Goal: Task Accomplishment & Management: Complete application form

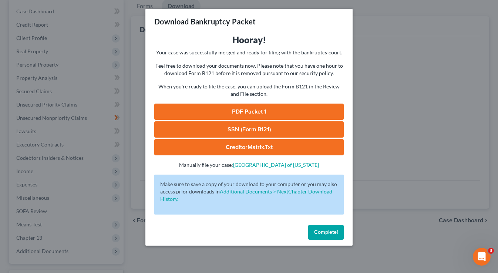
click at [257, 129] on link "SSN (Form B121)" at bounding box center [249, 129] width 190 height 16
click at [337, 234] on span "Complete!" at bounding box center [326, 232] width 24 height 6
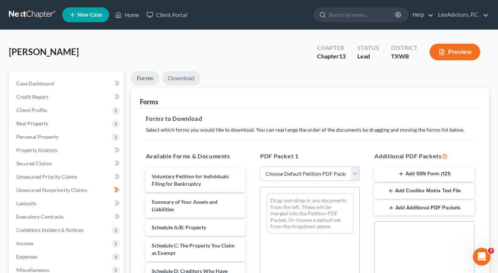
click at [184, 79] on link "Download" at bounding box center [181, 78] width 39 height 14
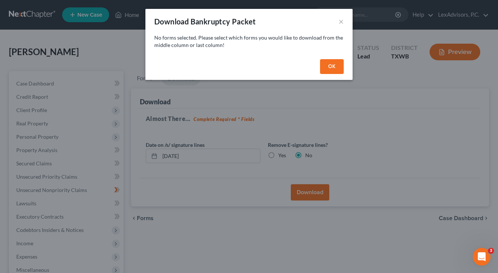
click at [332, 67] on button "OK" at bounding box center [332, 66] width 24 height 15
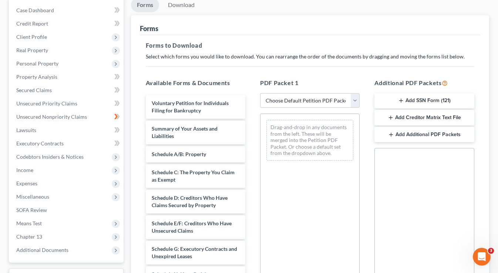
scroll to position [76, 0]
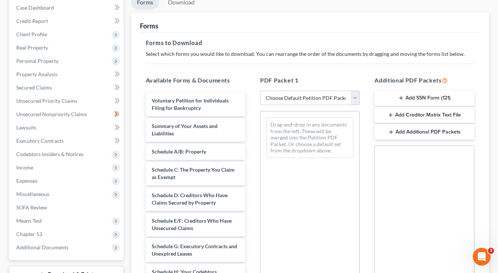
click at [434, 100] on button "Add SSN Form (121)" at bounding box center [425, 99] width 100 height 16
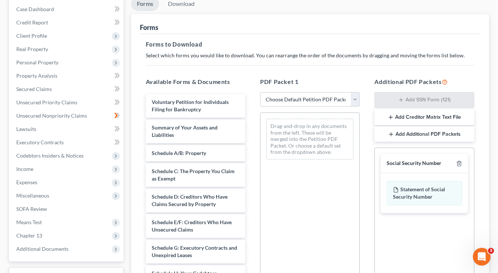
scroll to position [74, 0]
click at [411, 118] on button "Add Creditor Matrix Text File" at bounding box center [425, 118] width 100 height 16
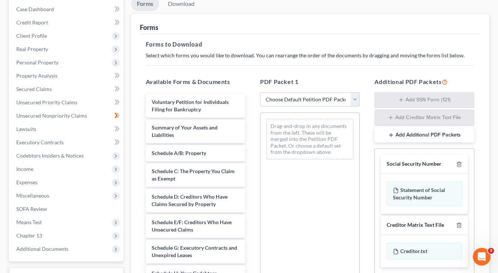
click at [412, 136] on button "Add Additional PDF Packets" at bounding box center [425, 135] width 100 height 16
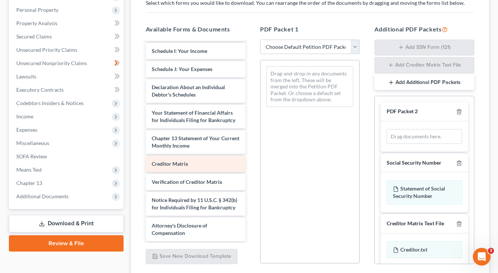
scroll to position [188, 0]
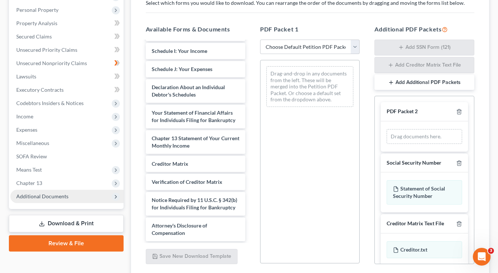
click at [83, 194] on span "Additional Documents" at bounding box center [66, 196] width 113 height 13
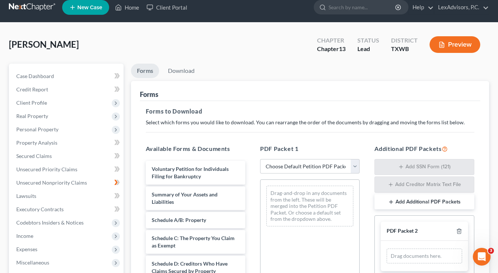
scroll to position [1, 0]
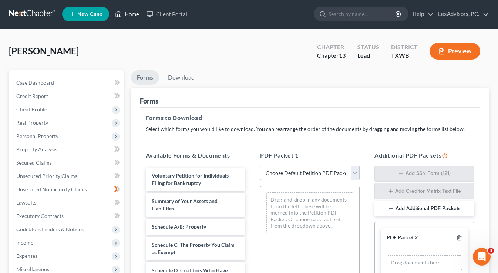
click at [133, 17] on link "Home" at bounding box center [126, 13] width 31 height 13
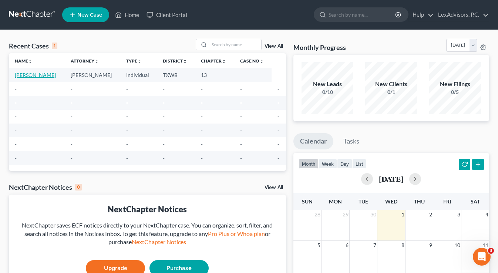
click at [39, 75] on link "[PERSON_NAME]" at bounding box center [35, 75] width 41 height 6
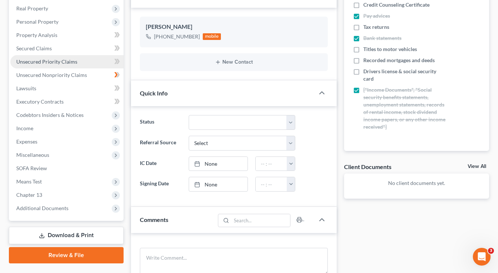
scroll to position [116, 0]
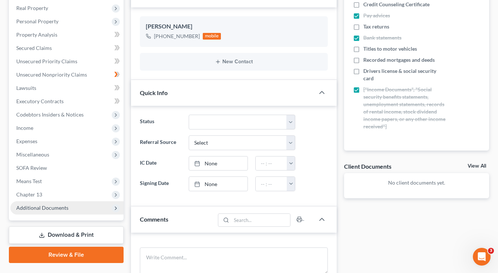
click at [92, 208] on span "Additional Documents" at bounding box center [66, 207] width 113 height 13
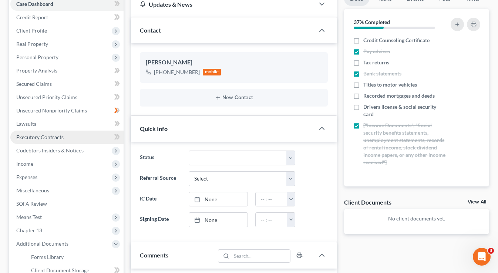
scroll to position [59, 0]
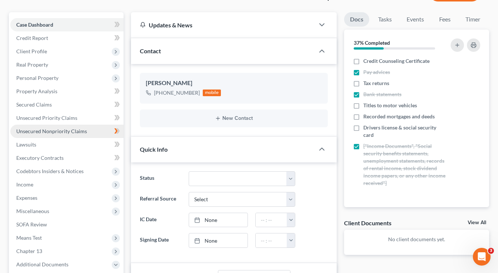
click at [73, 131] on span "Unsecured Nonpriority Claims" at bounding box center [51, 131] width 71 height 6
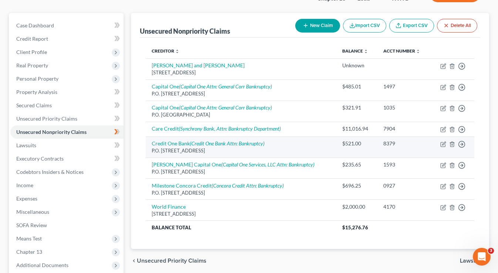
scroll to position [58, 0]
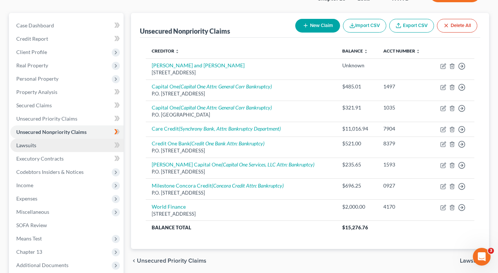
click at [100, 147] on link "Lawsuits" at bounding box center [66, 145] width 113 height 13
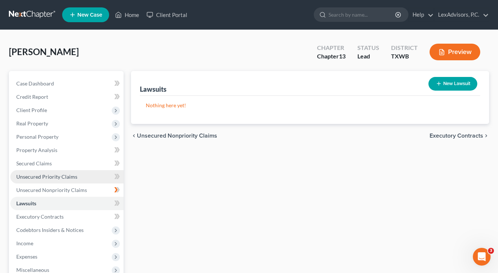
click at [82, 176] on link "Unsecured Priority Claims" at bounding box center [66, 176] width 113 height 13
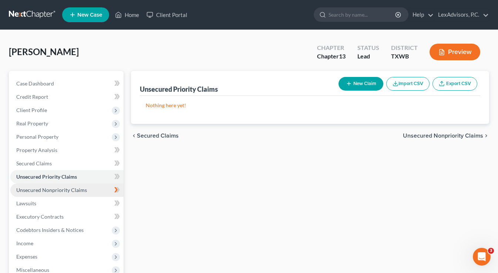
click at [98, 188] on link "Unsecured Nonpriority Claims" at bounding box center [66, 190] width 113 height 13
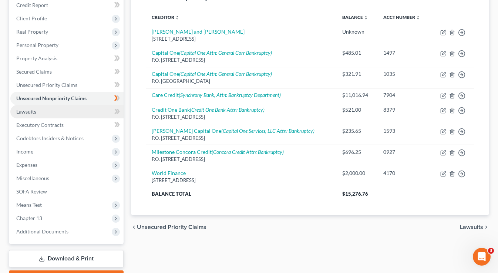
click at [34, 116] on link "Lawsuits" at bounding box center [66, 111] width 113 height 13
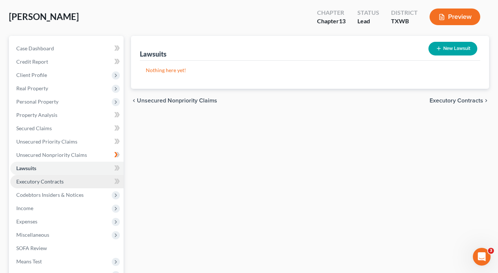
click at [57, 181] on span "Executory Contracts" at bounding box center [39, 181] width 47 height 6
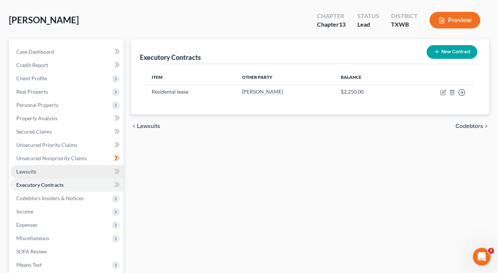
scroll to position [34, 0]
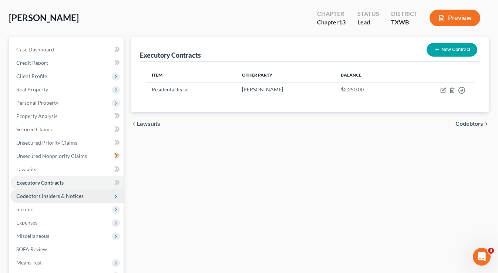
click at [67, 200] on span "Codebtors Insiders & Notices" at bounding box center [66, 196] width 113 height 13
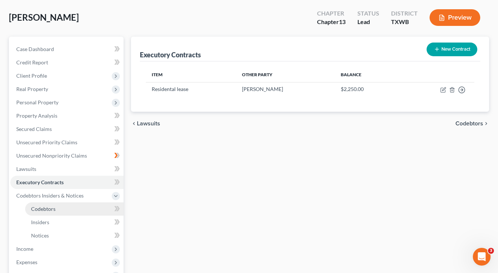
click at [67, 211] on link "Codebtors" at bounding box center [74, 209] width 99 height 13
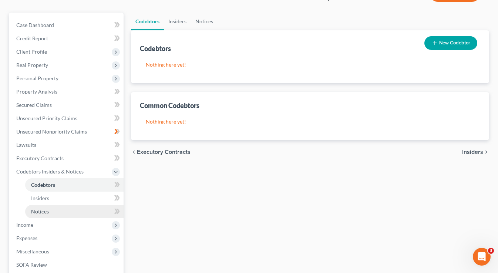
scroll to position [65, 0]
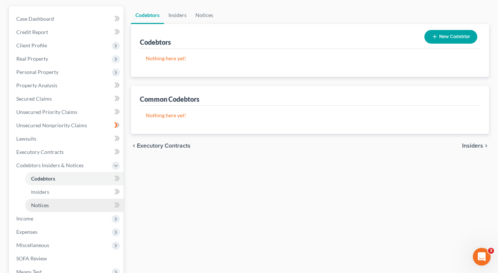
click at [64, 210] on link "Notices" at bounding box center [74, 205] width 99 height 13
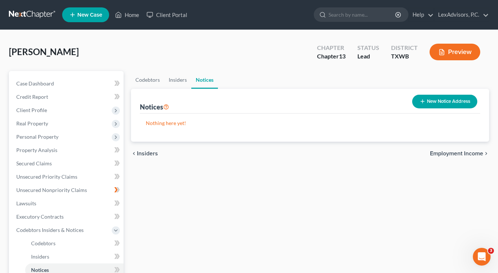
click at [433, 103] on button "New Notice Address" at bounding box center [445, 102] width 65 height 14
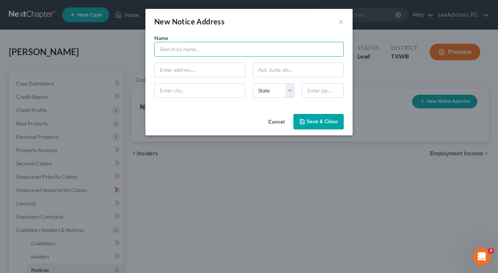
click at [256, 51] on input "text" at bounding box center [249, 49] width 190 height 15
click at [233, 48] on input "Internal Revenue Service" at bounding box center [249, 49] width 190 height 15
type input "Internal Revenue Service Centralized Insolvency Office"
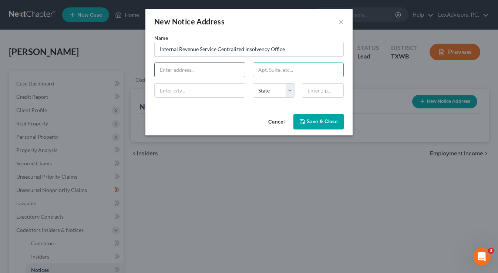
click at [220, 69] on input "text" at bounding box center [200, 70] width 90 height 14
type input "P.O. Box 7346"
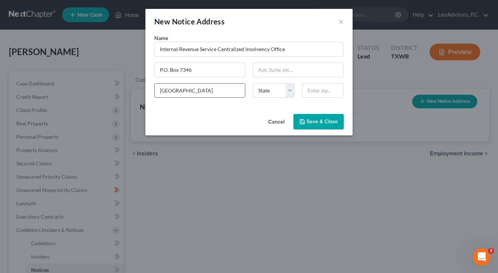
type input "Philadelphia"
select select "39"
type input "19101"
click at [319, 127] on button "Save & Close" at bounding box center [319, 122] width 50 height 16
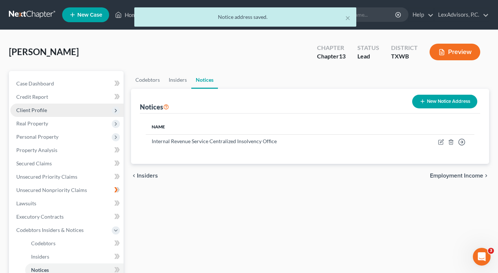
click at [64, 113] on span "Client Profile" at bounding box center [66, 110] width 113 height 13
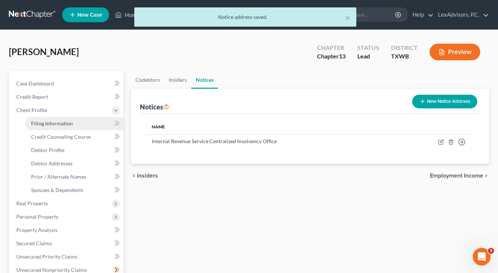
click at [53, 121] on span "Filing Information" at bounding box center [52, 123] width 42 height 6
select select "1"
select select "0"
select select "3"
select select "80"
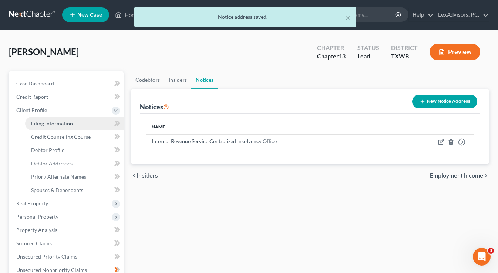
select select "0"
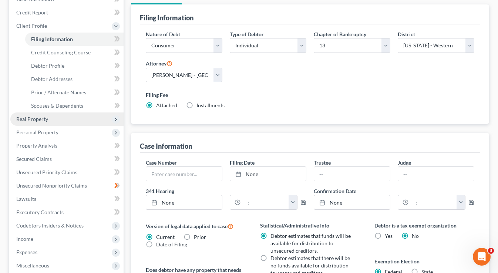
scroll to position [84, 0]
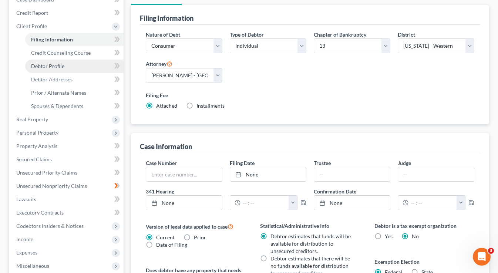
click at [59, 67] on span "Debtor Profile" at bounding box center [47, 66] width 33 height 6
select select "3"
select select "2"
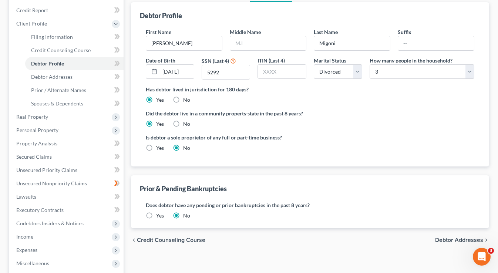
scroll to position [94, 0]
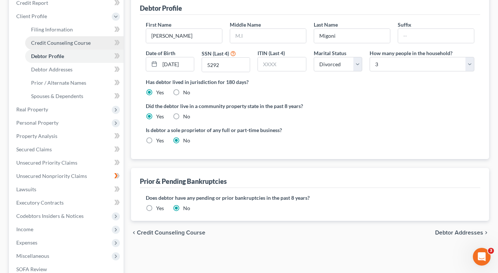
drag, startPoint x: 63, startPoint y: 71, endPoint x: 67, endPoint y: 74, distance: 5.0
click at [63, 71] on span "Debtor Addresses" at bounding box center [51, 69] width 41 height 6
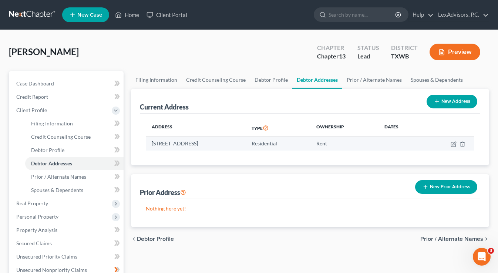
drag, startPoint x: 264, startPoint y: 144, endPoint x: 151, endPoint y: 143, distance: 113.7
click at [151, 143] on td "1409 Rice's Crossing Lane, Round Rock, TX 78664" at bounding box center [196, 144] width 100 height 14
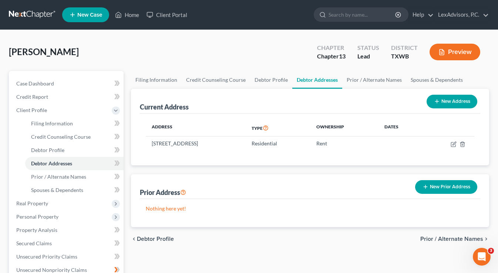
copy td "1409 Rice's Crossing Lane, Round Rock, TX 78664"
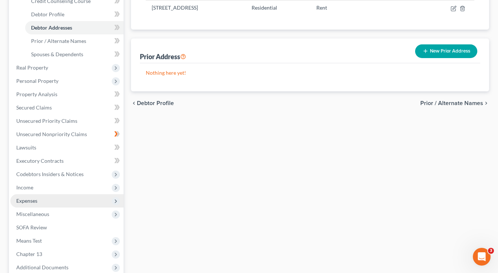
scroll to position [143, 0]
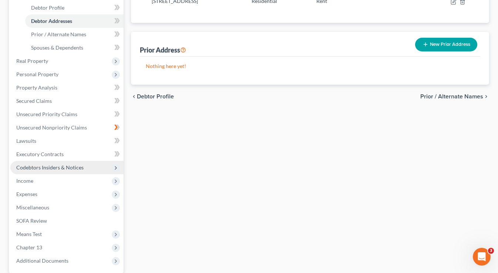
click at [67, 167] on span "Codebtors Insiders & Notices" at bounding box center [49, 167] width 67 height 6
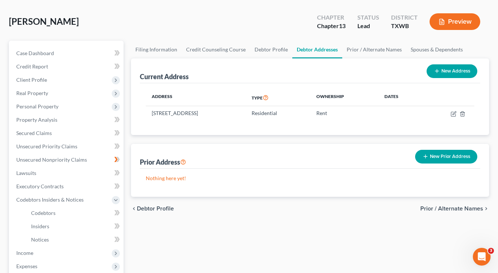
scroll to position [30, 0]
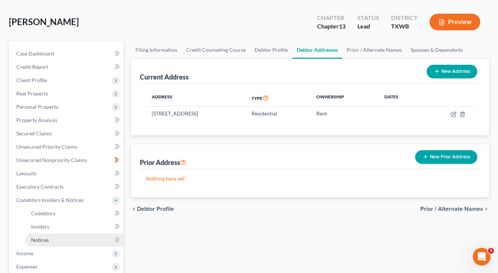
click at [74, 241] on link "Notices" at bounding box center [74, 240] width 99 height 13
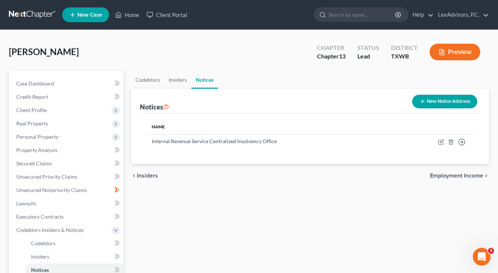
click at [431, 99] on button "New Notice Address" at bounding box center [445, 102] width 65 height 14
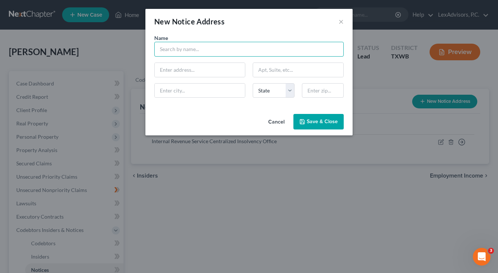
click at [326, 54] on input "text" at bounding box center [249, 49] width 190 height 15
type input "United States Trustee"
type input "903 San Jacinto"
type input "Ste 230"
type input "Austin"
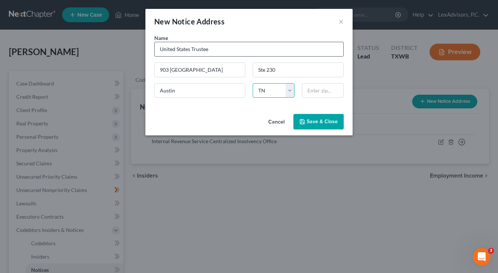
select select "45"
type input "78701"
click at [317, 127] on button "Save & Close" at bounding box center [319, 122] width 50 height 16
